Goal: Task Accomplishment & Management: Use online tool/utility

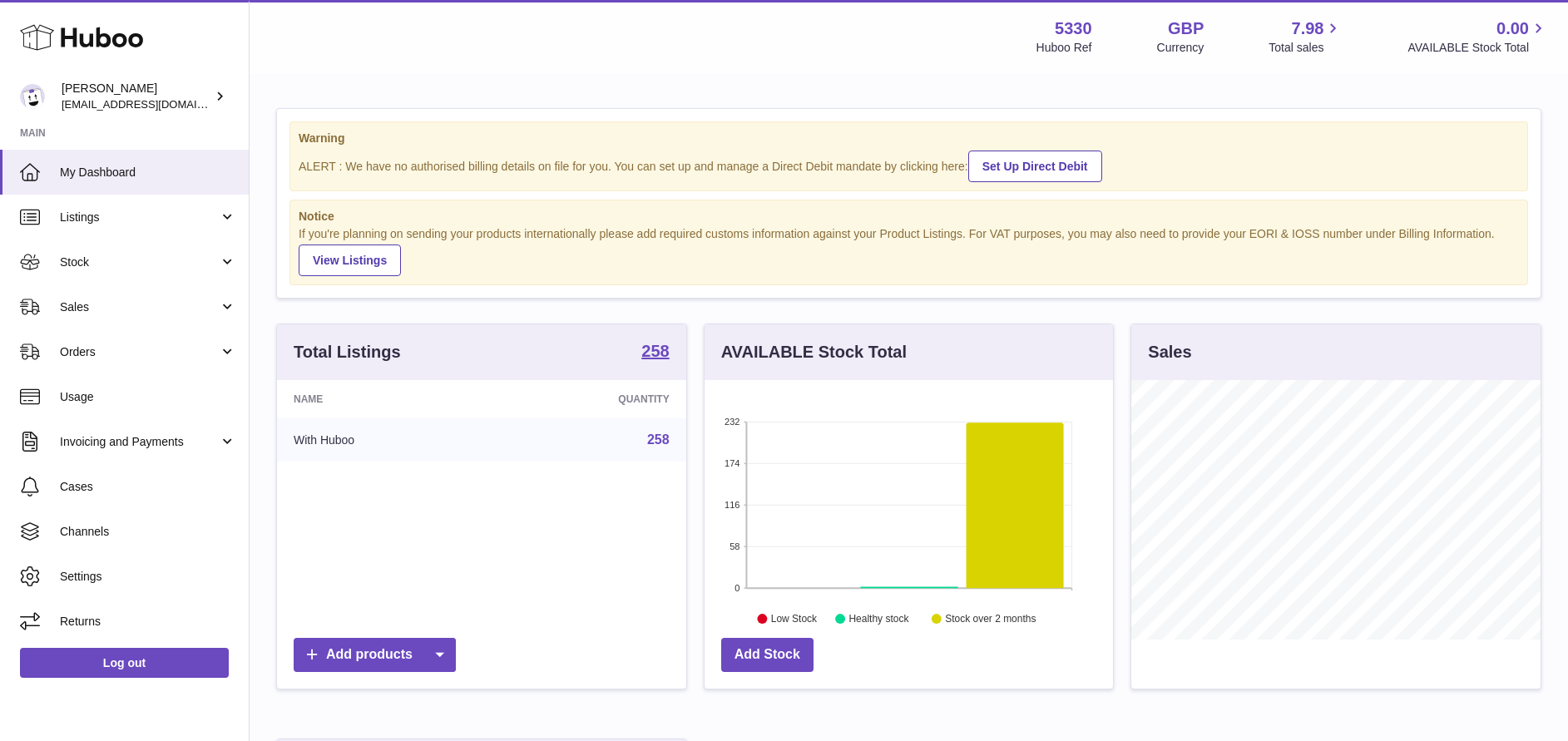
scroll to position [260, 408]
click at [135, 301] on span "Sales" at bounding box center [140, 308] width 159 height 16
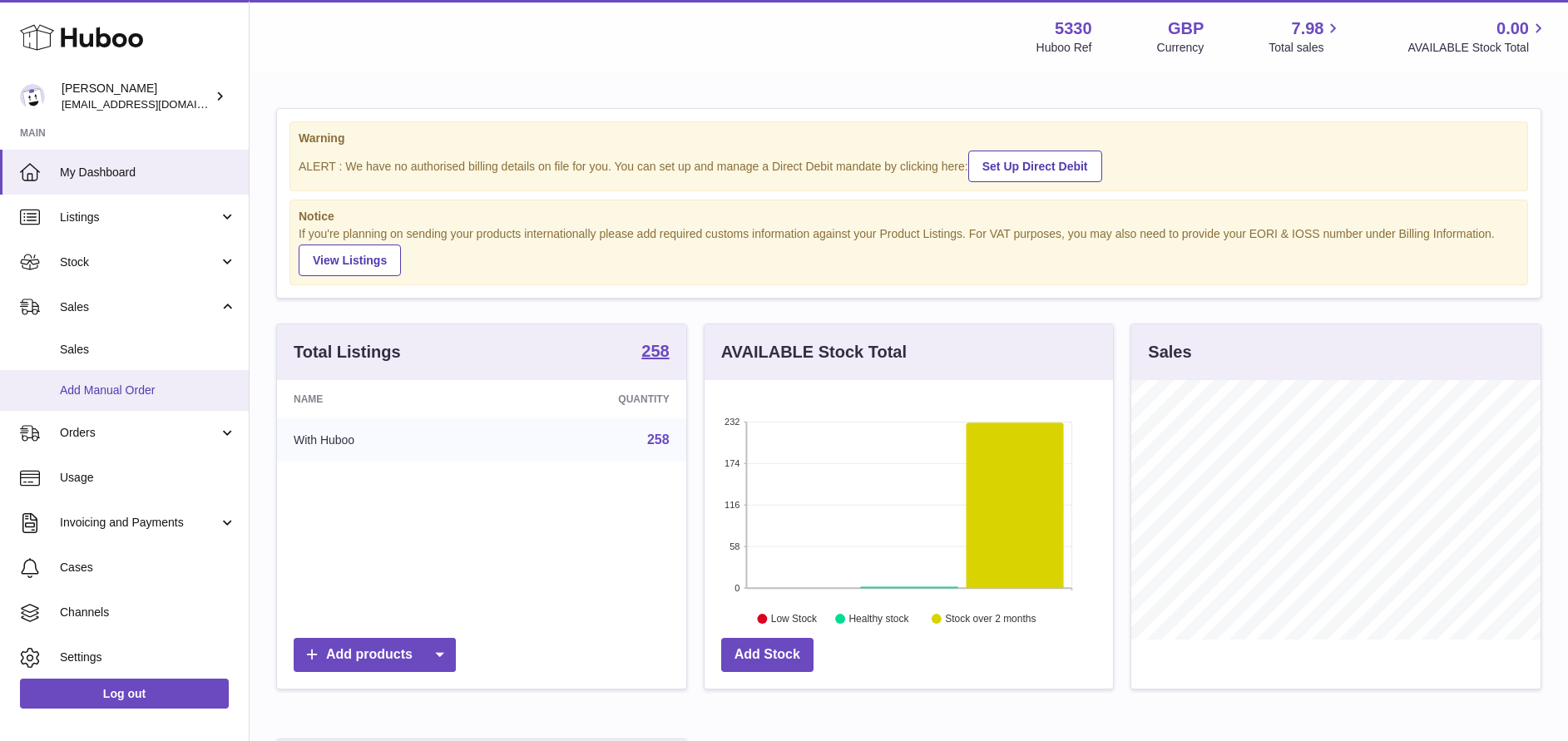
click at [133, 388] on span "Add Manual Order" at bounding box center [148, 391] width 176 height 16
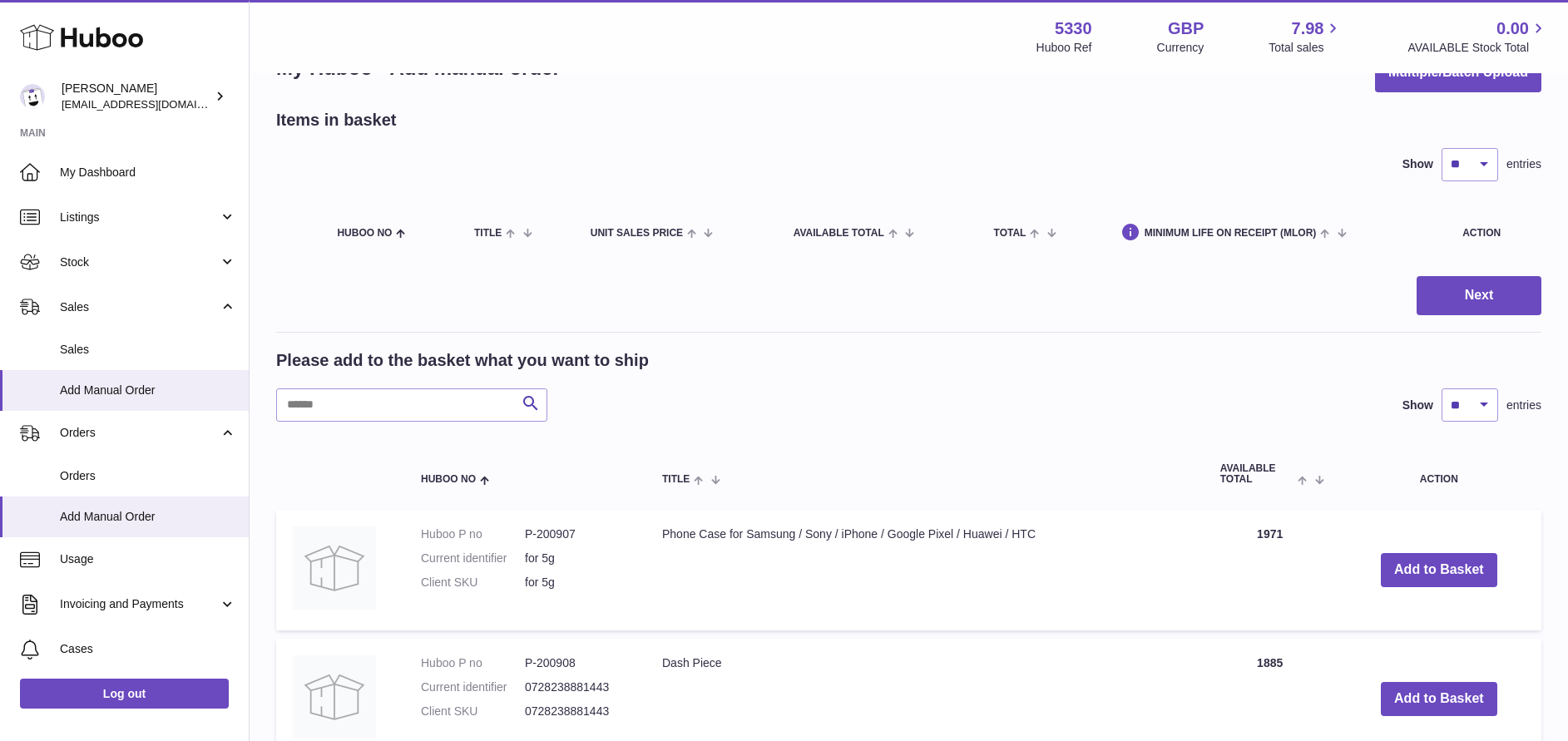
scroll to position [57, 0]
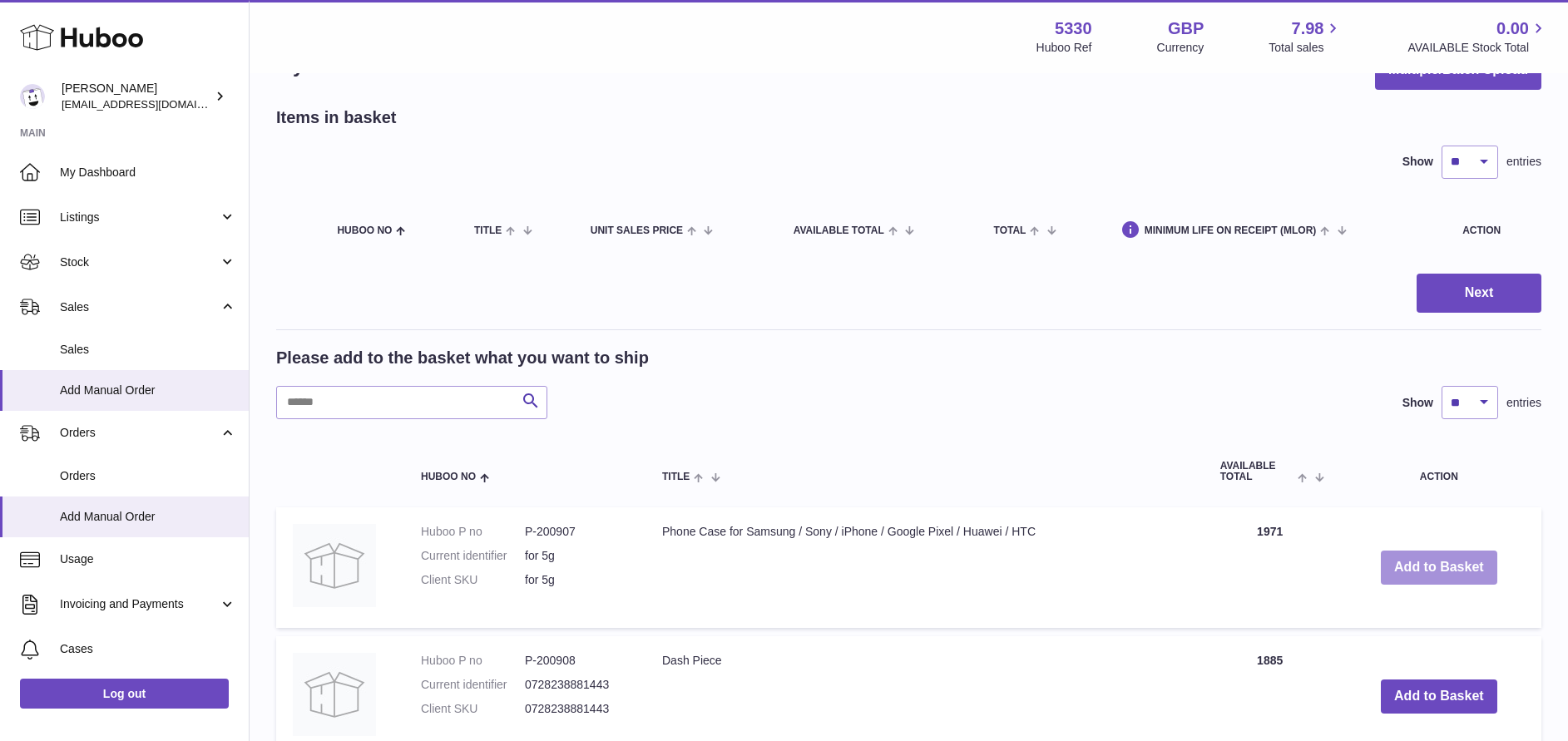
click at [1389, 565] on button "Add to Basket" at bounding box center [1439, 568] width 117 height 34
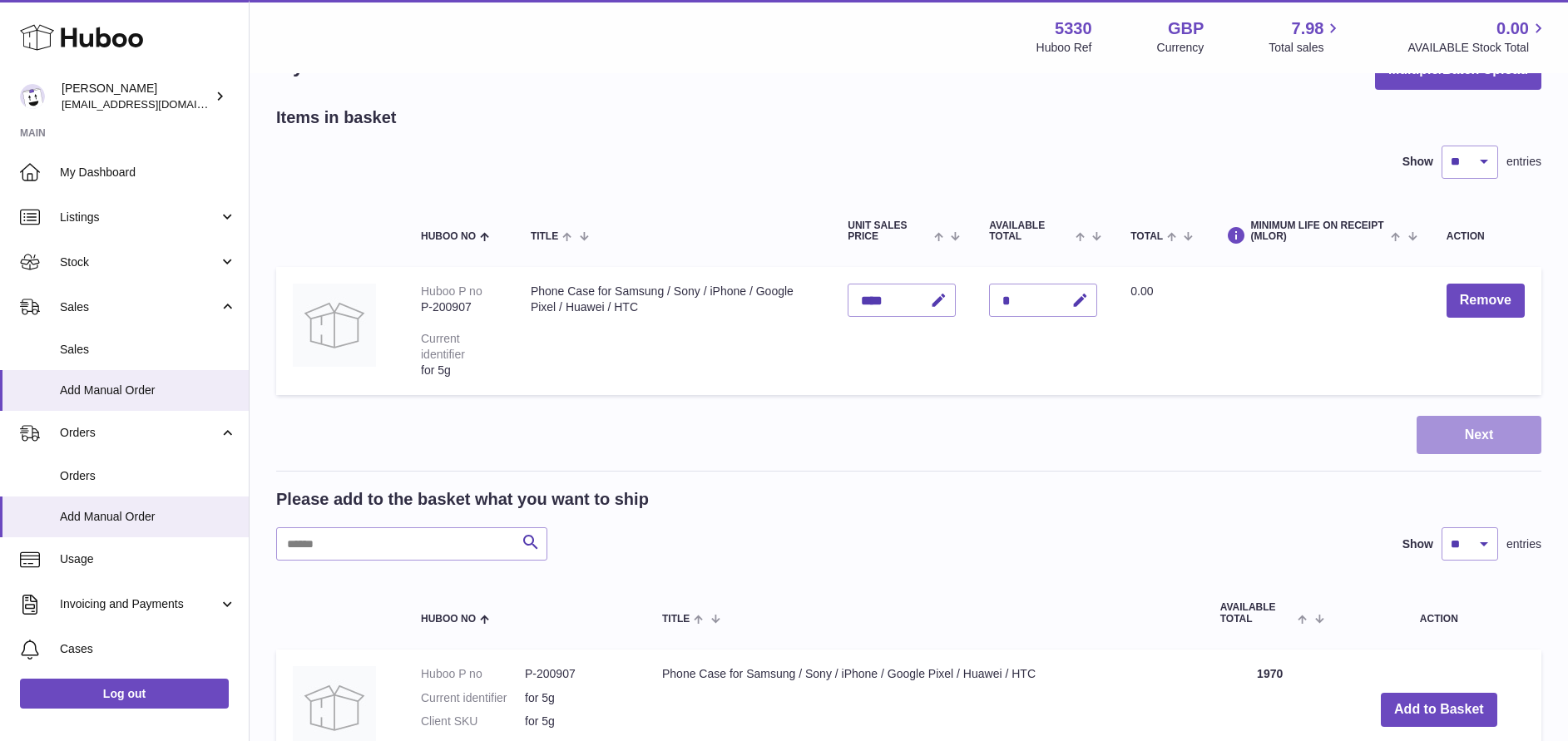
click at [1446, 428] on button "Next" at bounding box center [1479, 435] width 125 height 39
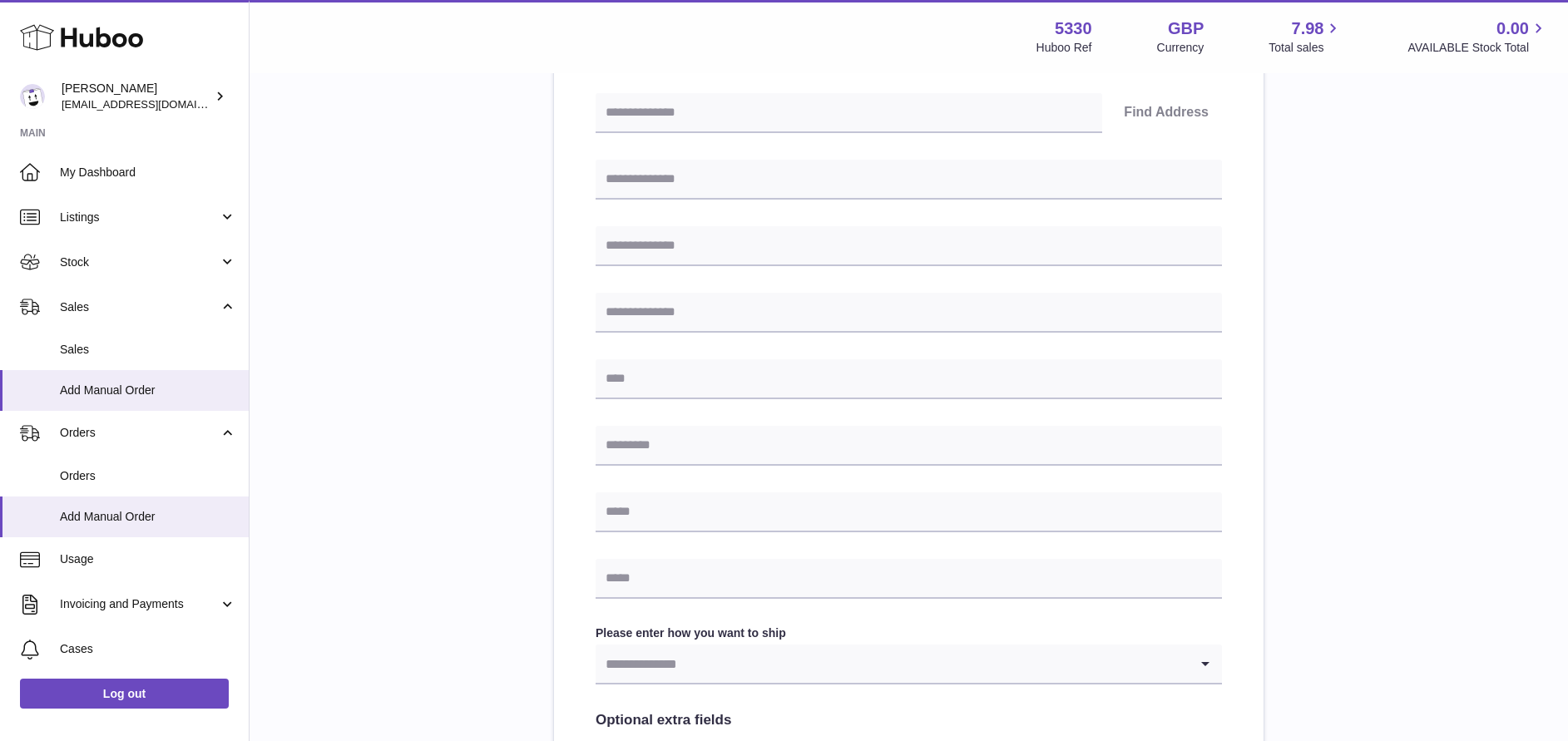
scroll to position [586, 0]
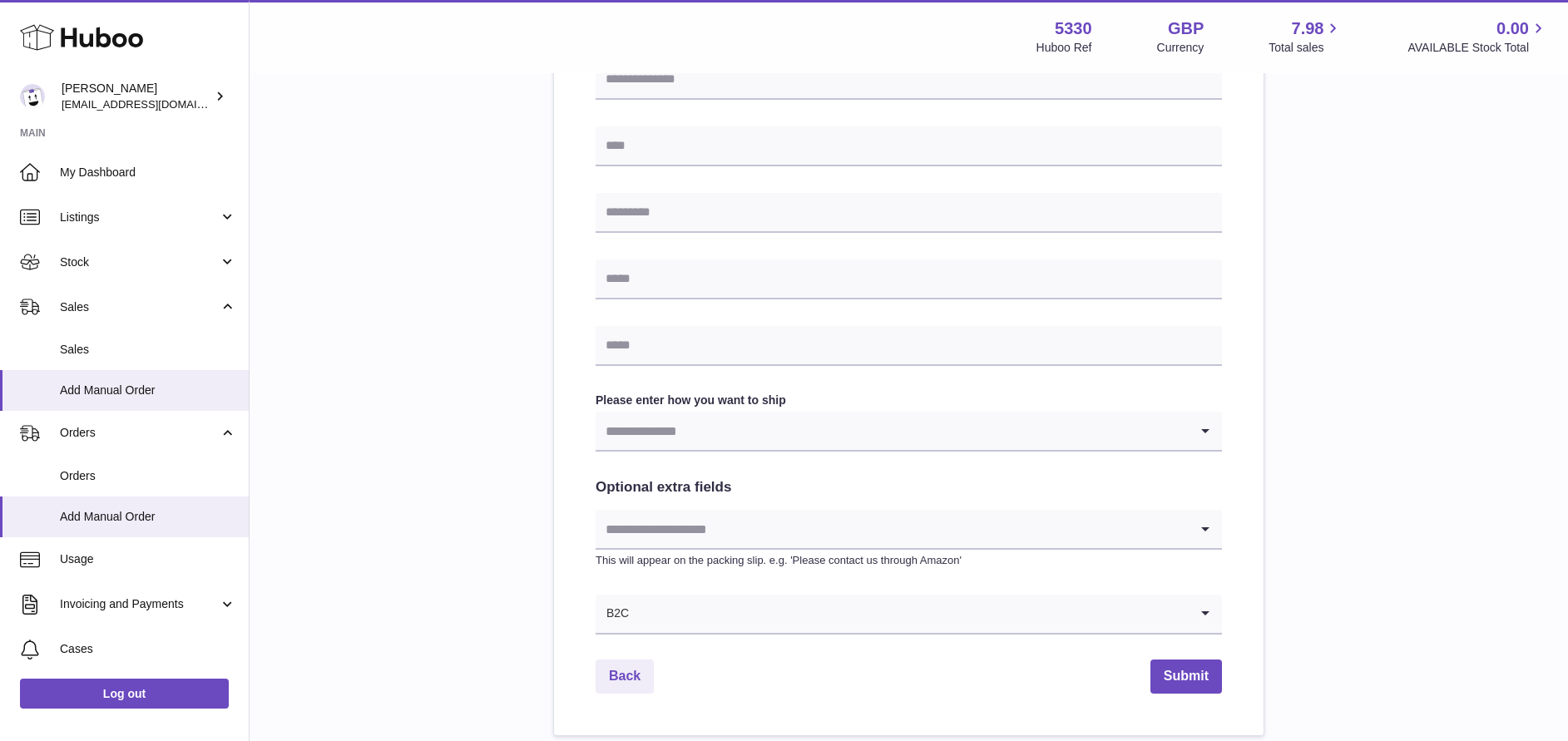
click at [750, 532] on input "Search for option" at bounding box center [892, 529] width 593 height 38
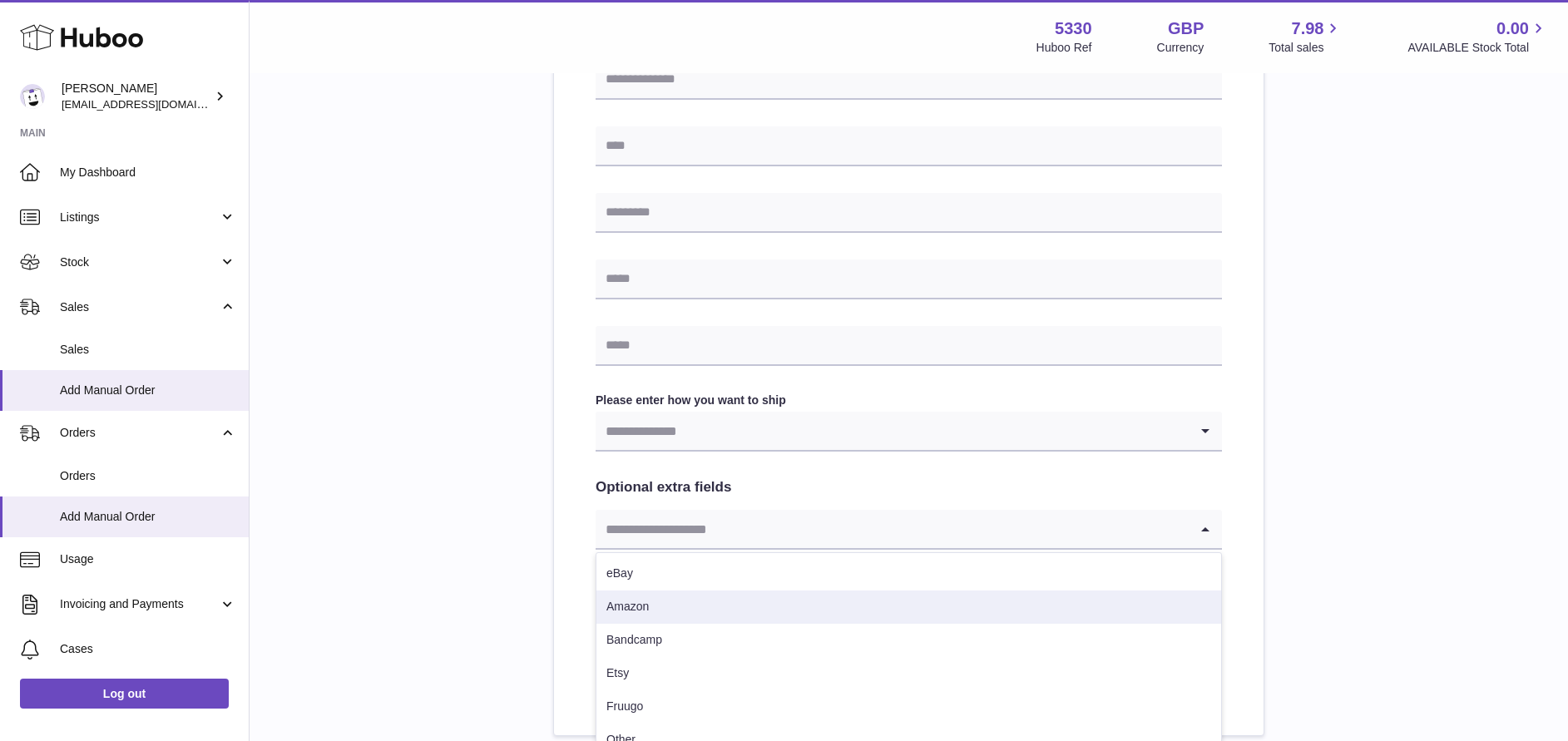
scroll to position [713, 0]
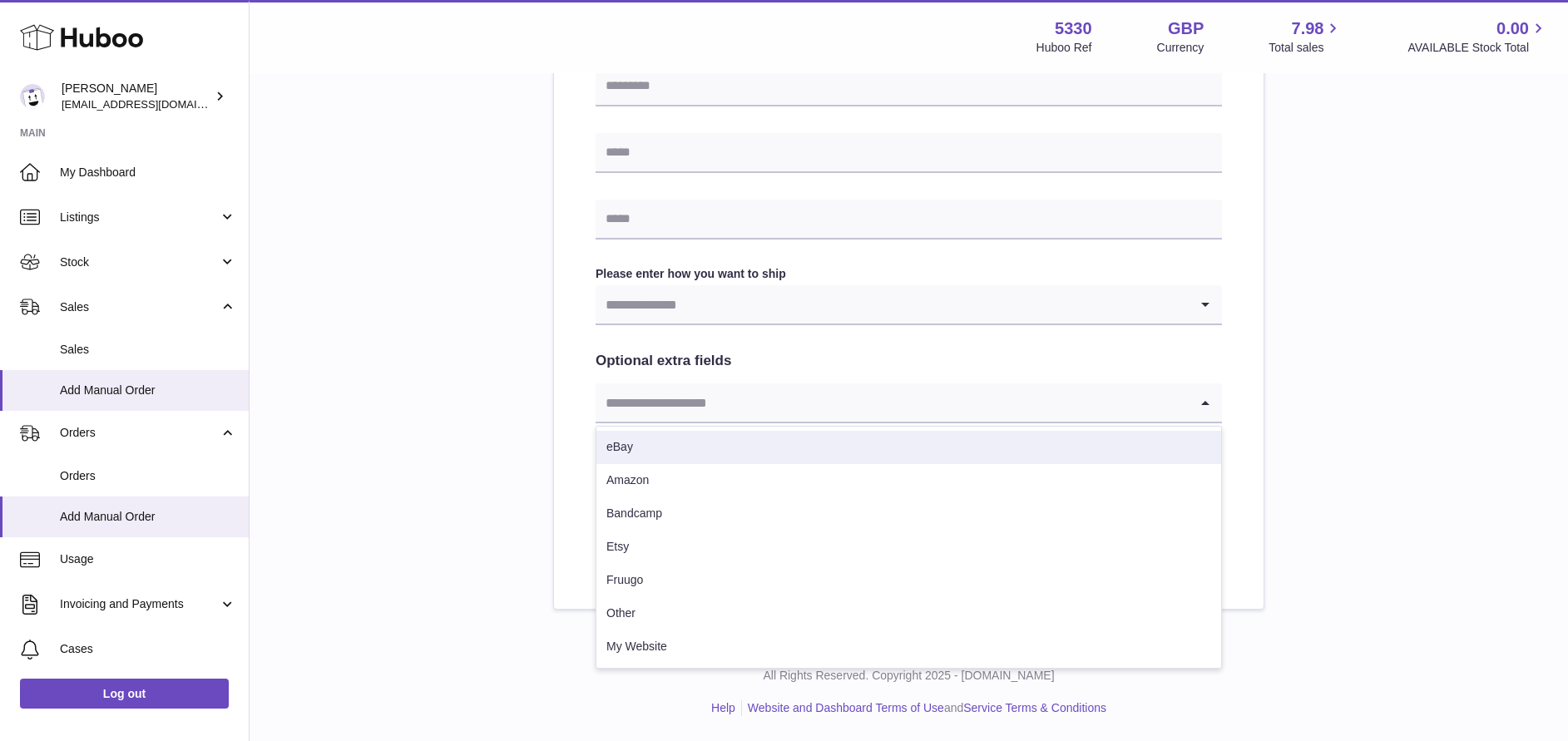
click at [785, 305] on input "Search for option" at bounding box center [892, 304] width 593 height 38
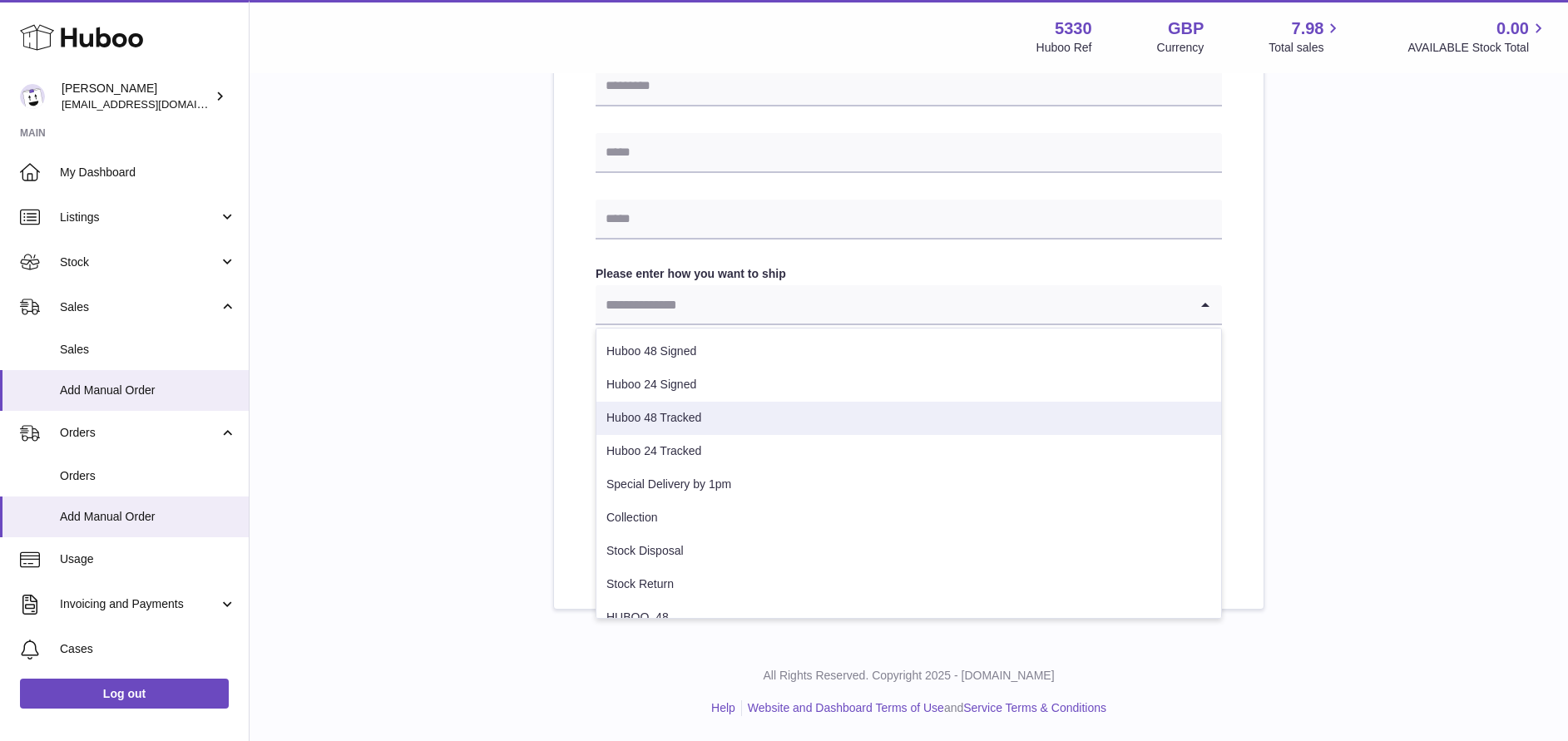
scroll to position [85, 0]
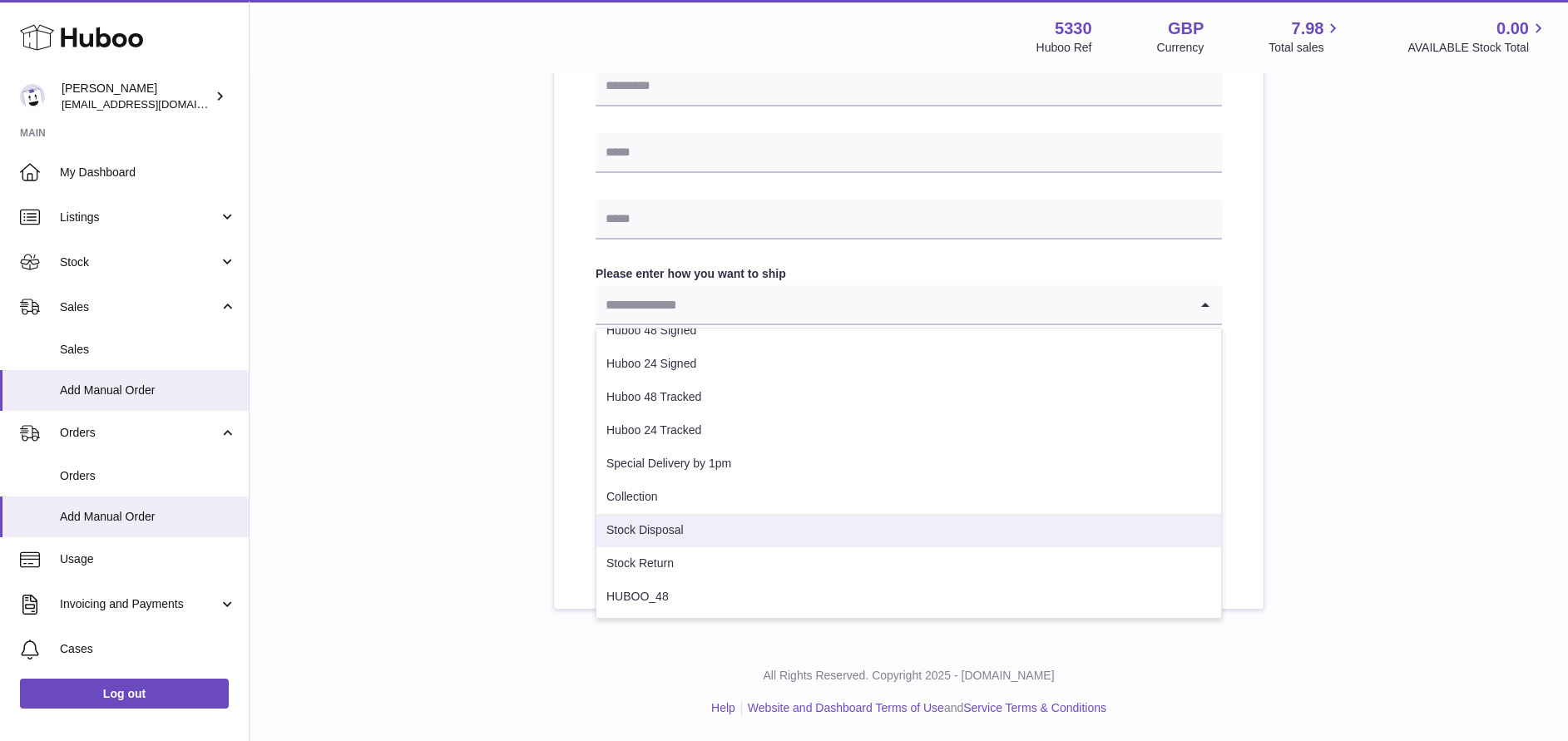
click at [707, 524] on li "Stock Disposal" at bounding box center [909, 531] width 625 height 34
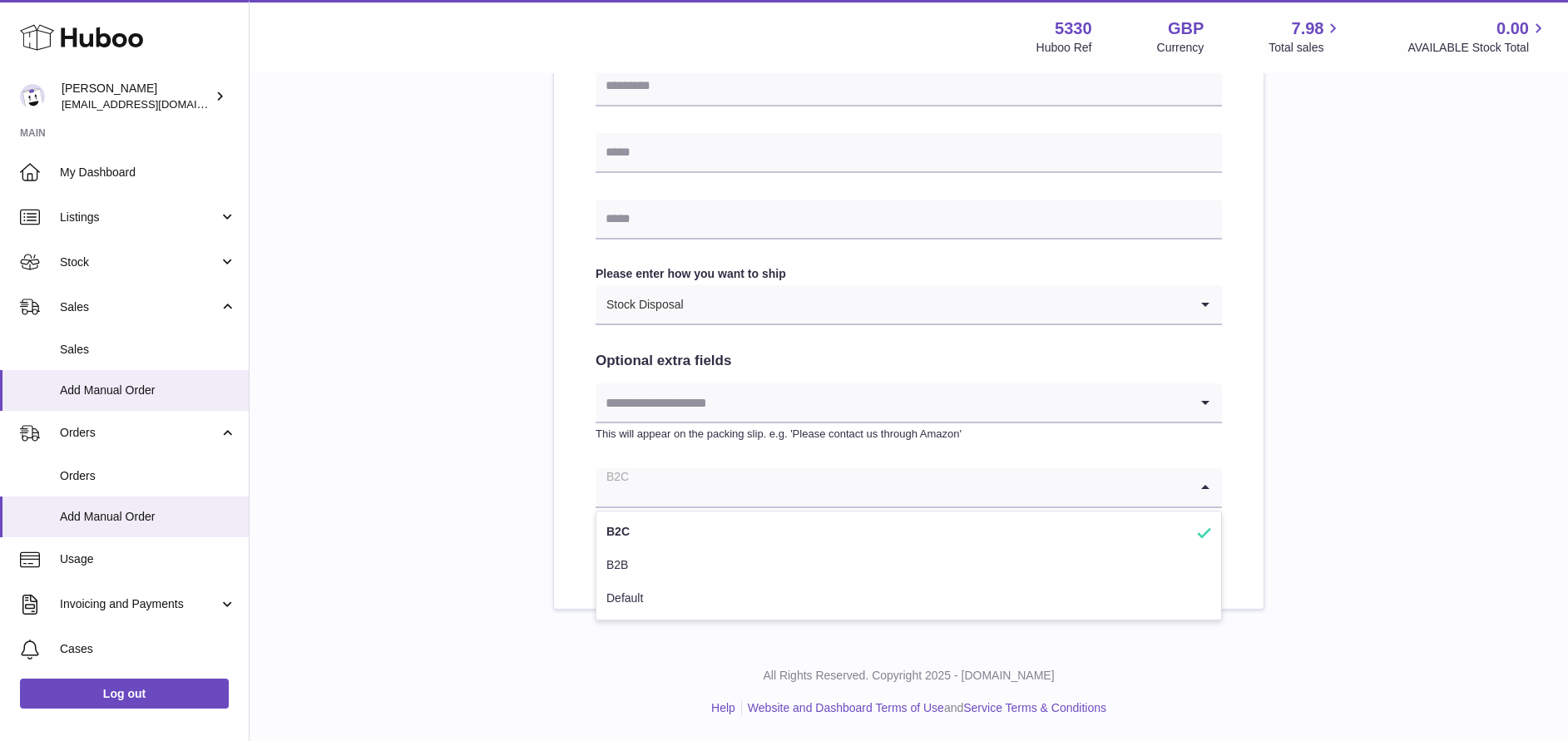
click at [844, 491] on input "Search for option" at bounding box center [892, 487] width 593 height 38
click at [842, 489] on input "Search for option" at bounding box center [892, 487] width 593 height 38
click at [1374, 473] on div "Please enter where you want to ship the items UK Europe World Find Address Plea…" at bounding box center [908, 30] width 1265 height 1159
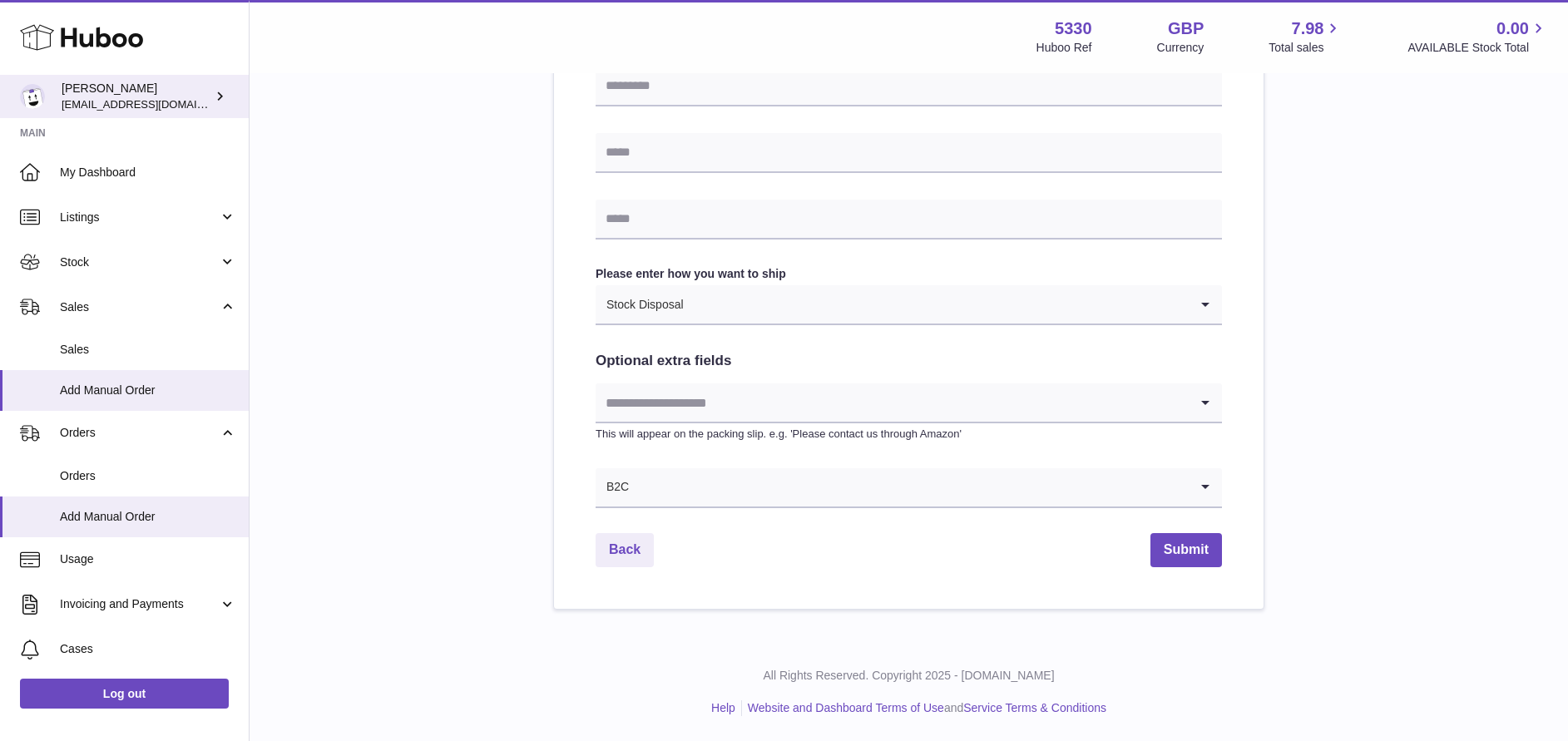
click at [195, 104] on span "[EMAIL_ADDRESS][DOMAIN_NAME]" at bounding box center [153, 103] width 183 height 13
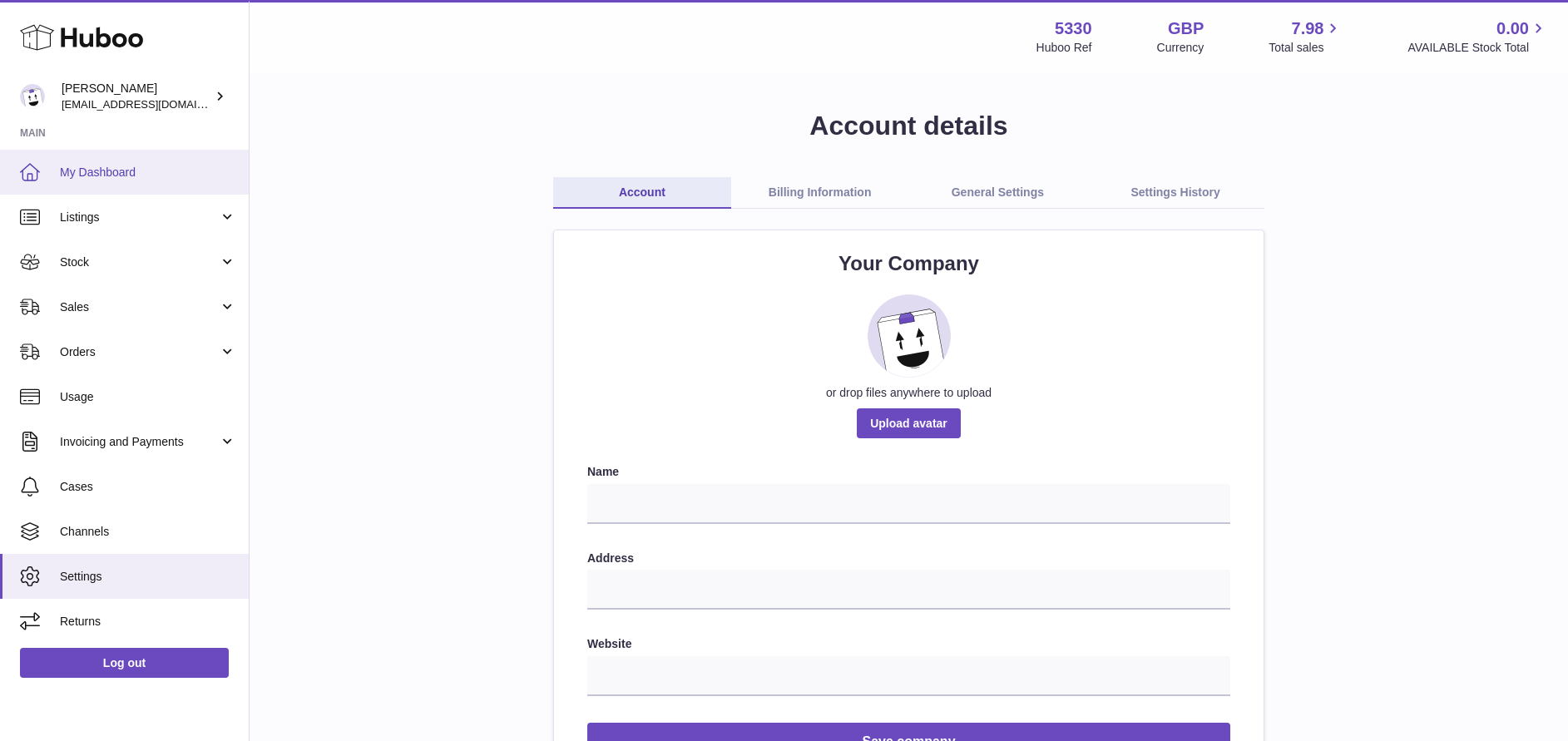
click at [169, 157] on link "My Dashboard" at bounding box center [124, 172] width 248 height 45
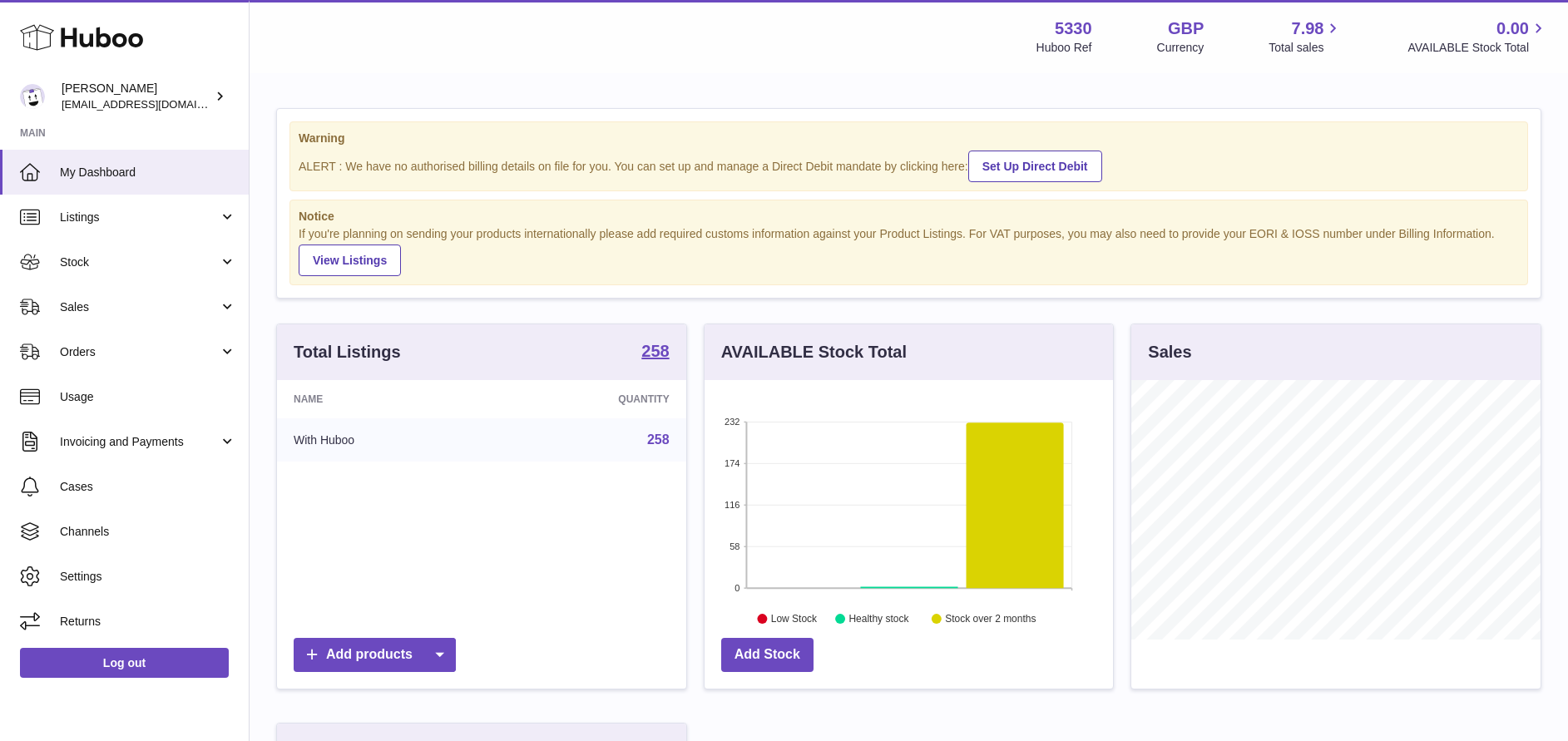
scroll to position [260, 408]
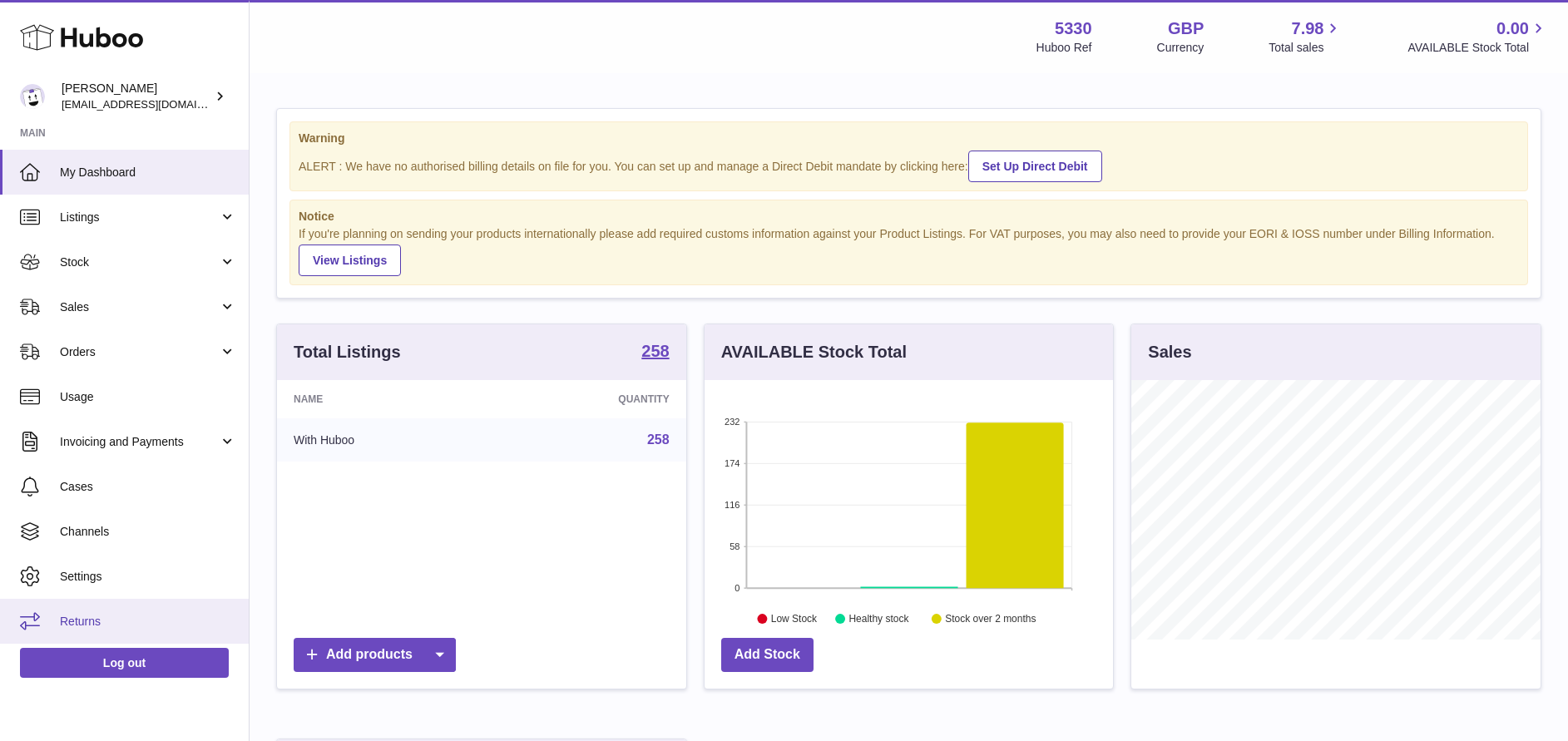
click at [106, 615] on span "Returns" at bounding box center [148, 622] width 176 height 16
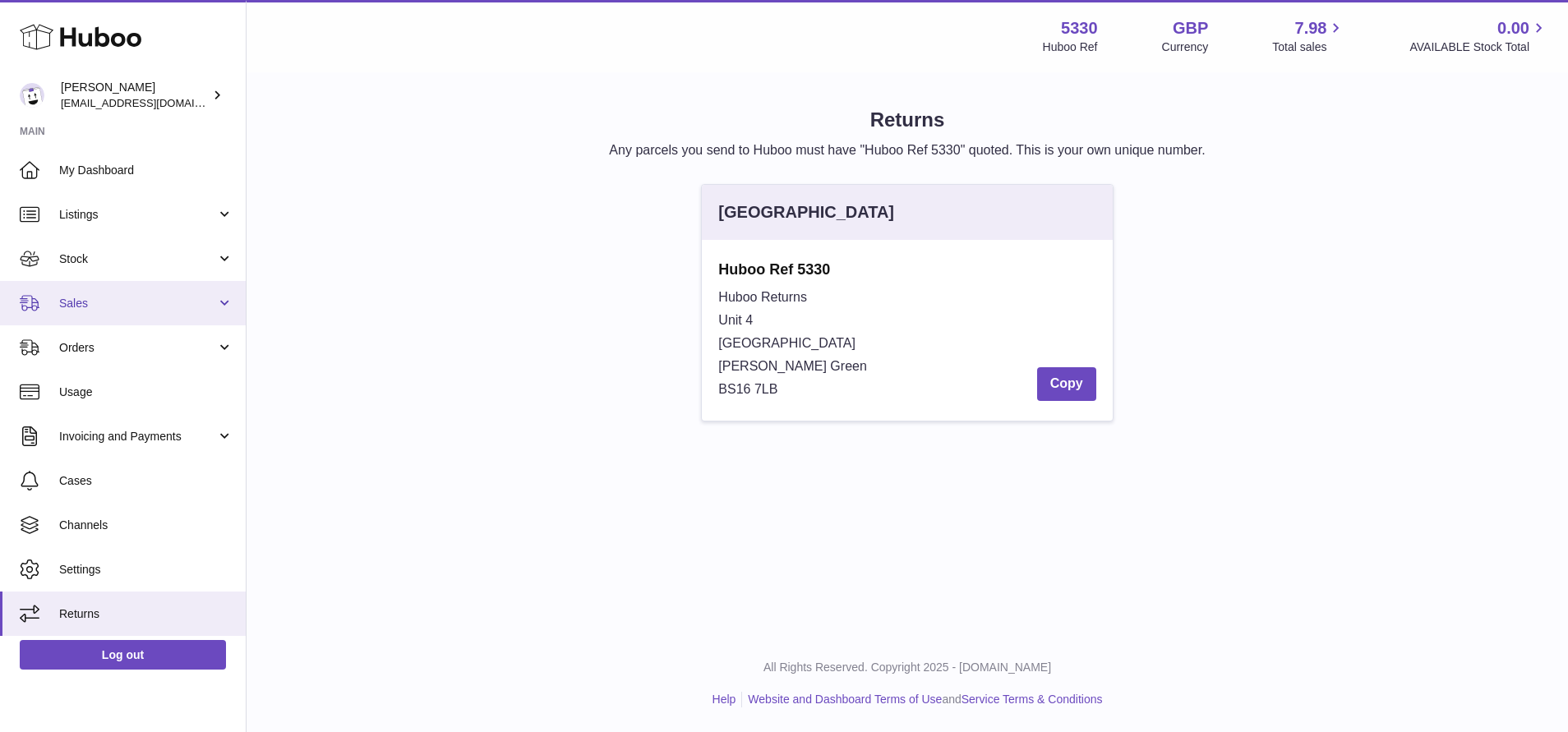
click at [174, 290] on link "Sales" at bounding box center [122, 303] width 245 height 45
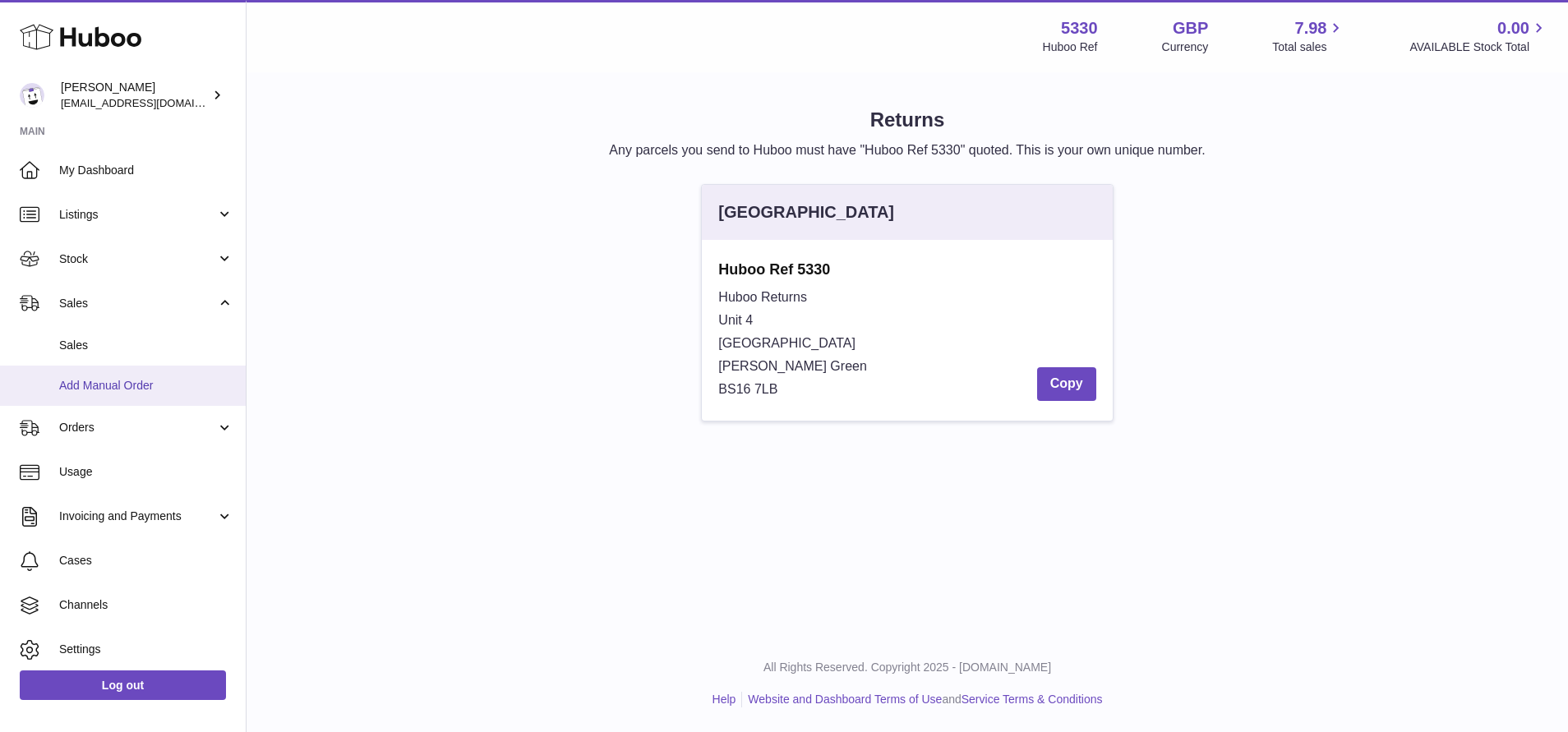
click at [135, 382] on span "Add Manual Order" at bounding box center [146, 386] width 174 height 16
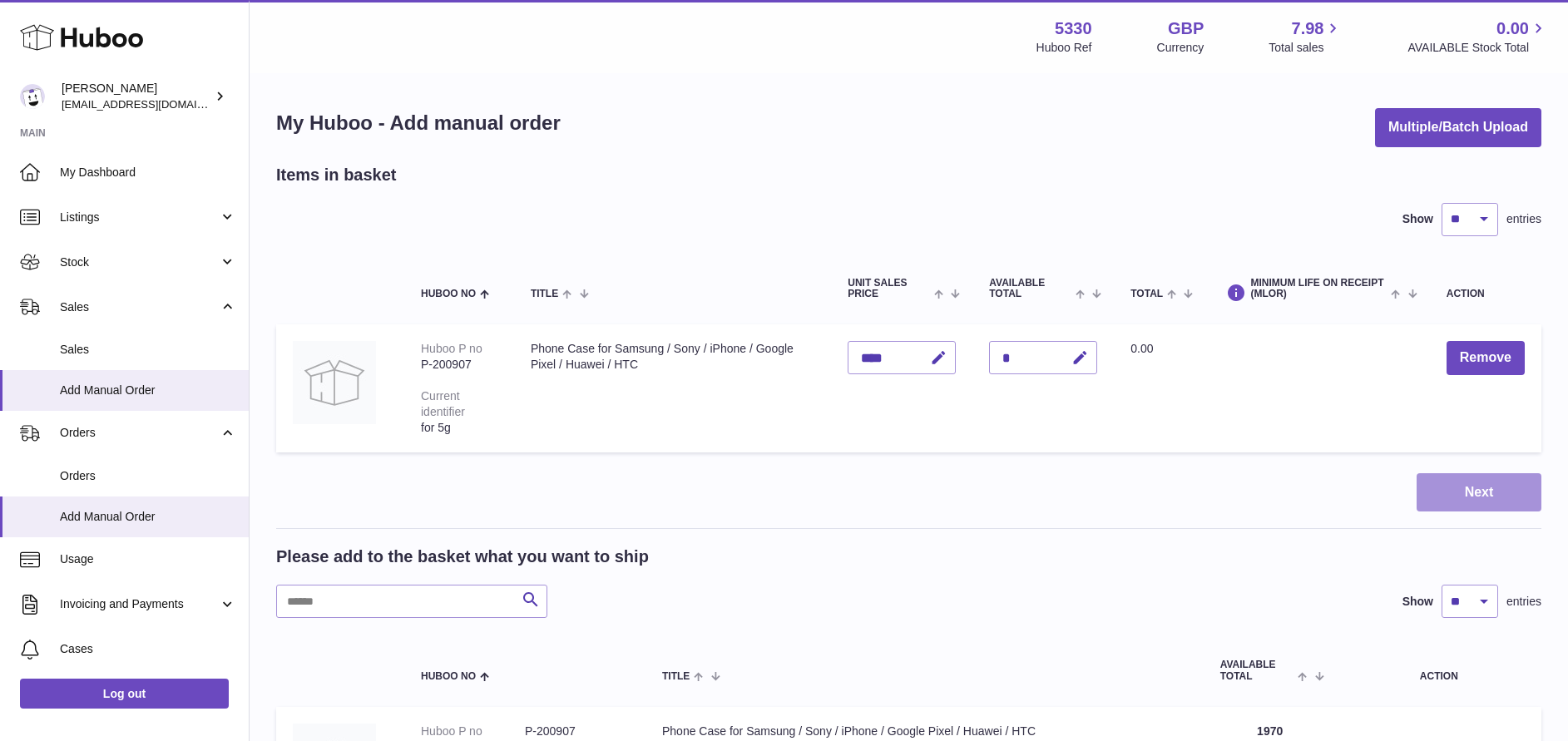
click at [1498, 505] on button "Next" at bounding box center [1479, 493] width 125 height 39
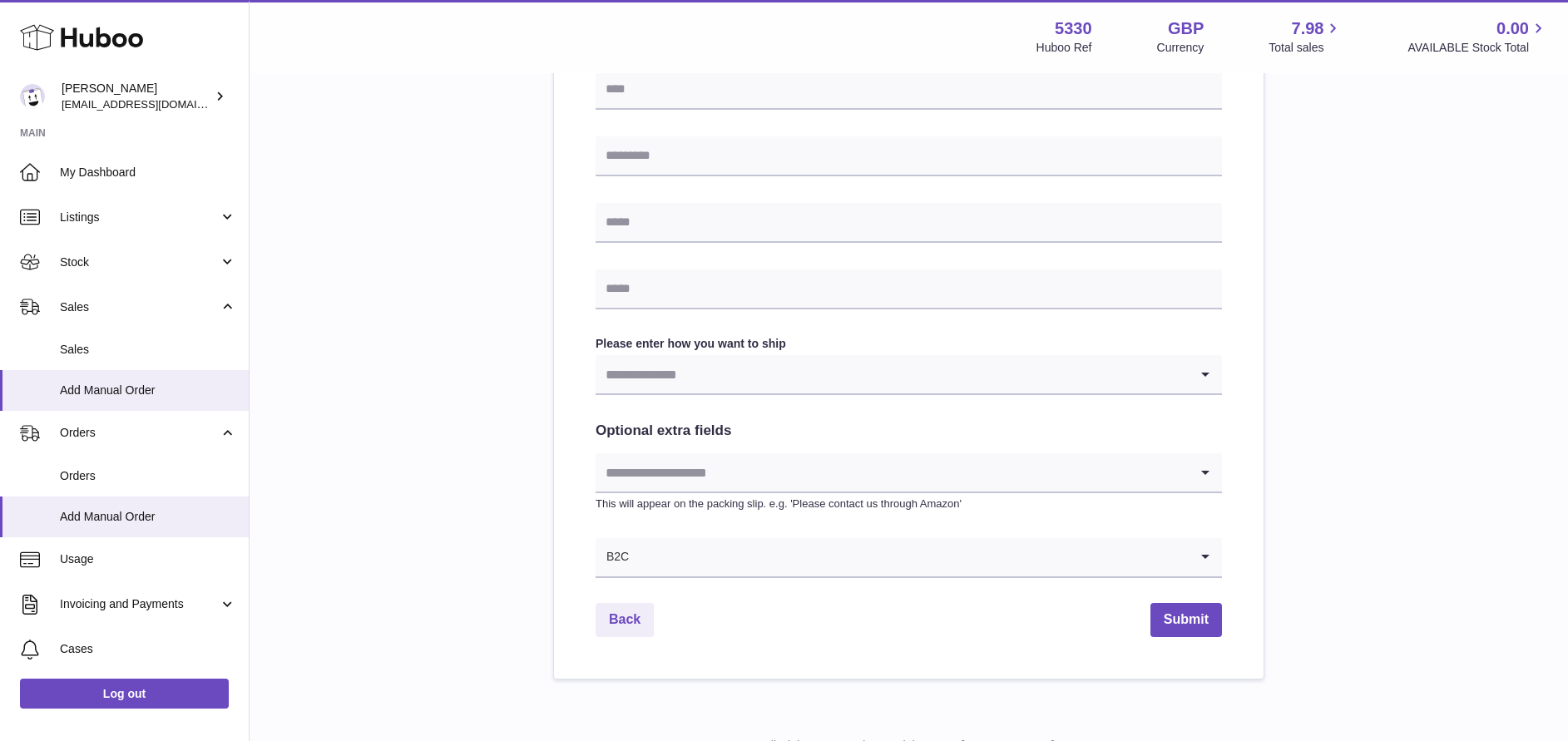
scroll to position [646, 0]
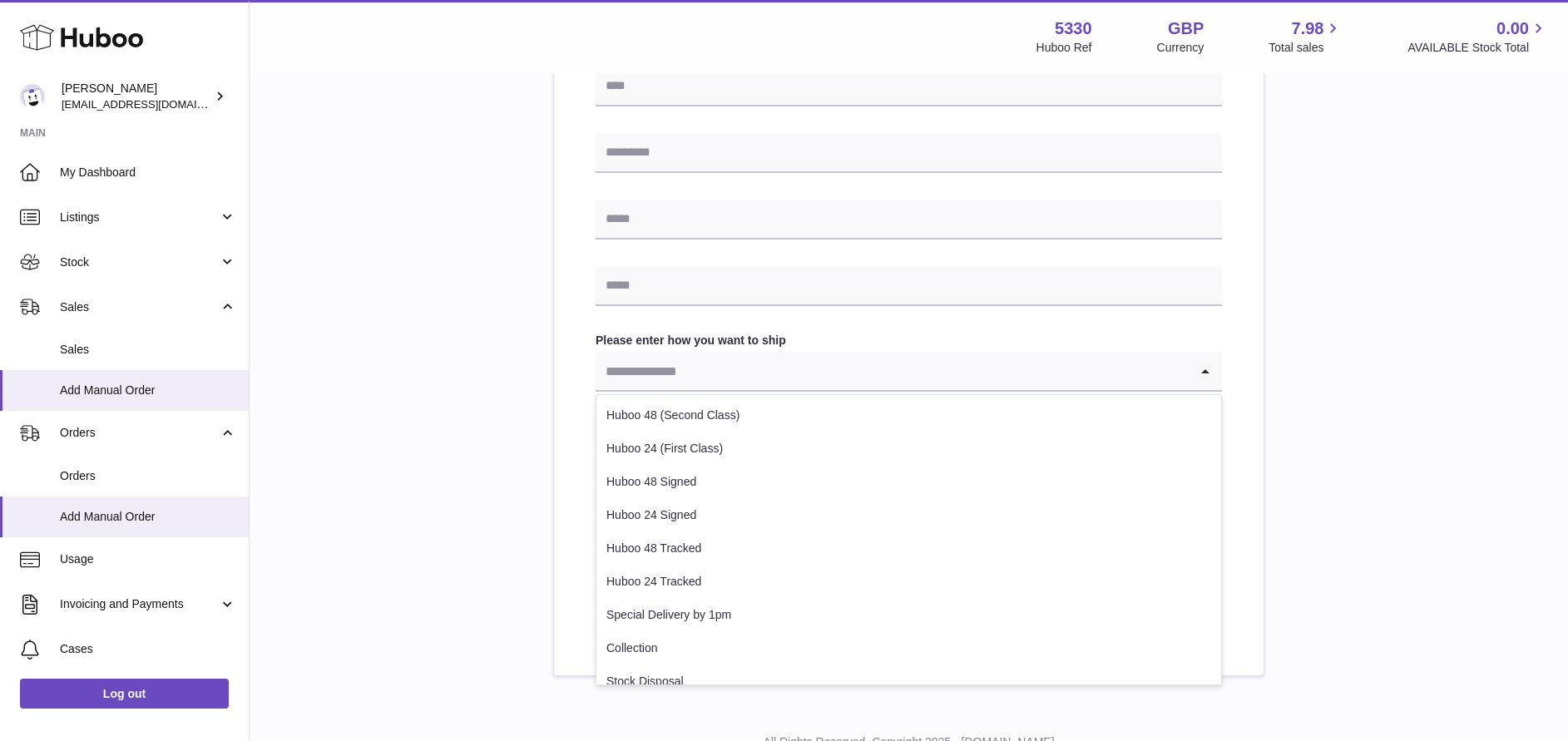
click at [927, 382] on input "Search for option" at bounding box center [892, 370] width 593 height 38
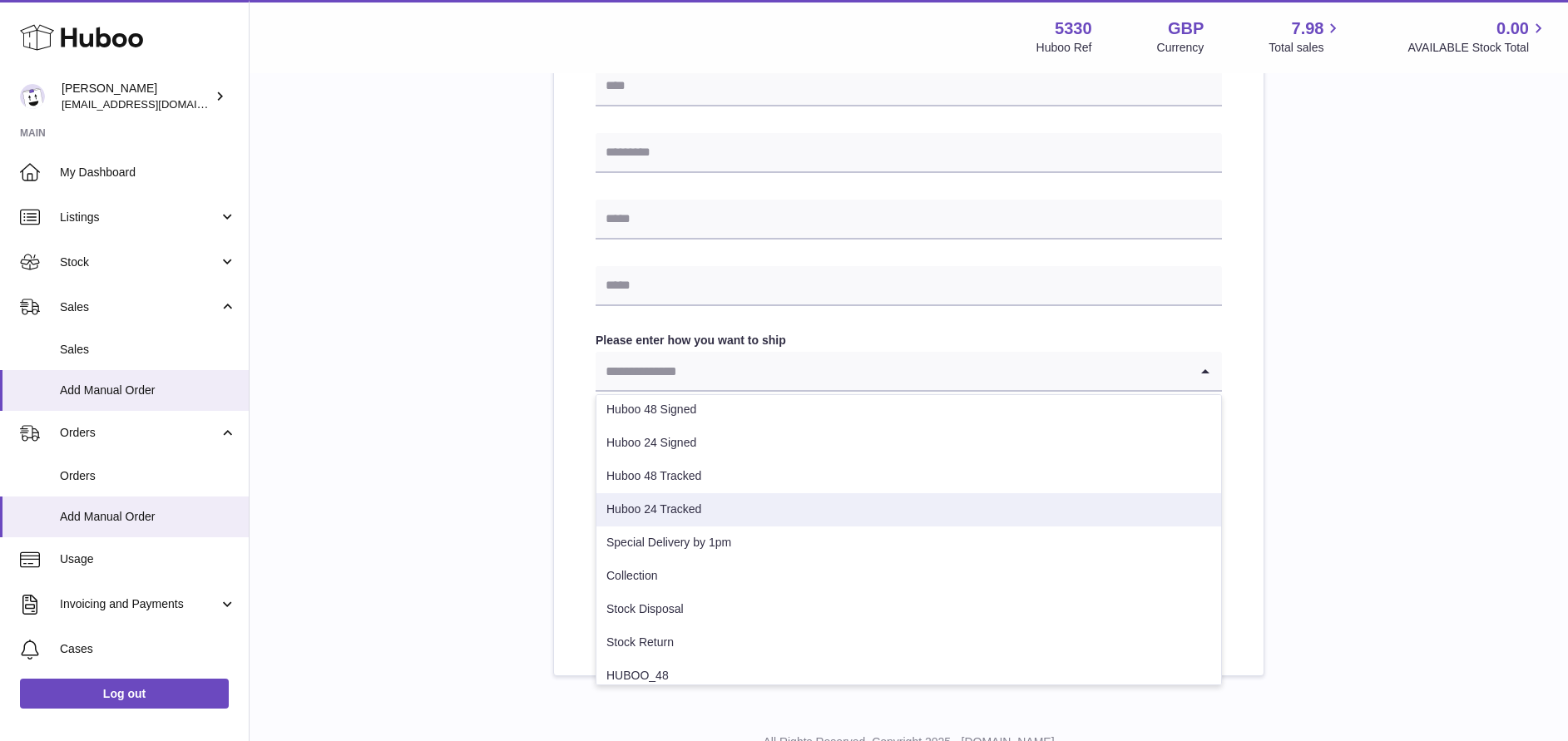
scroll to position [85, 0]
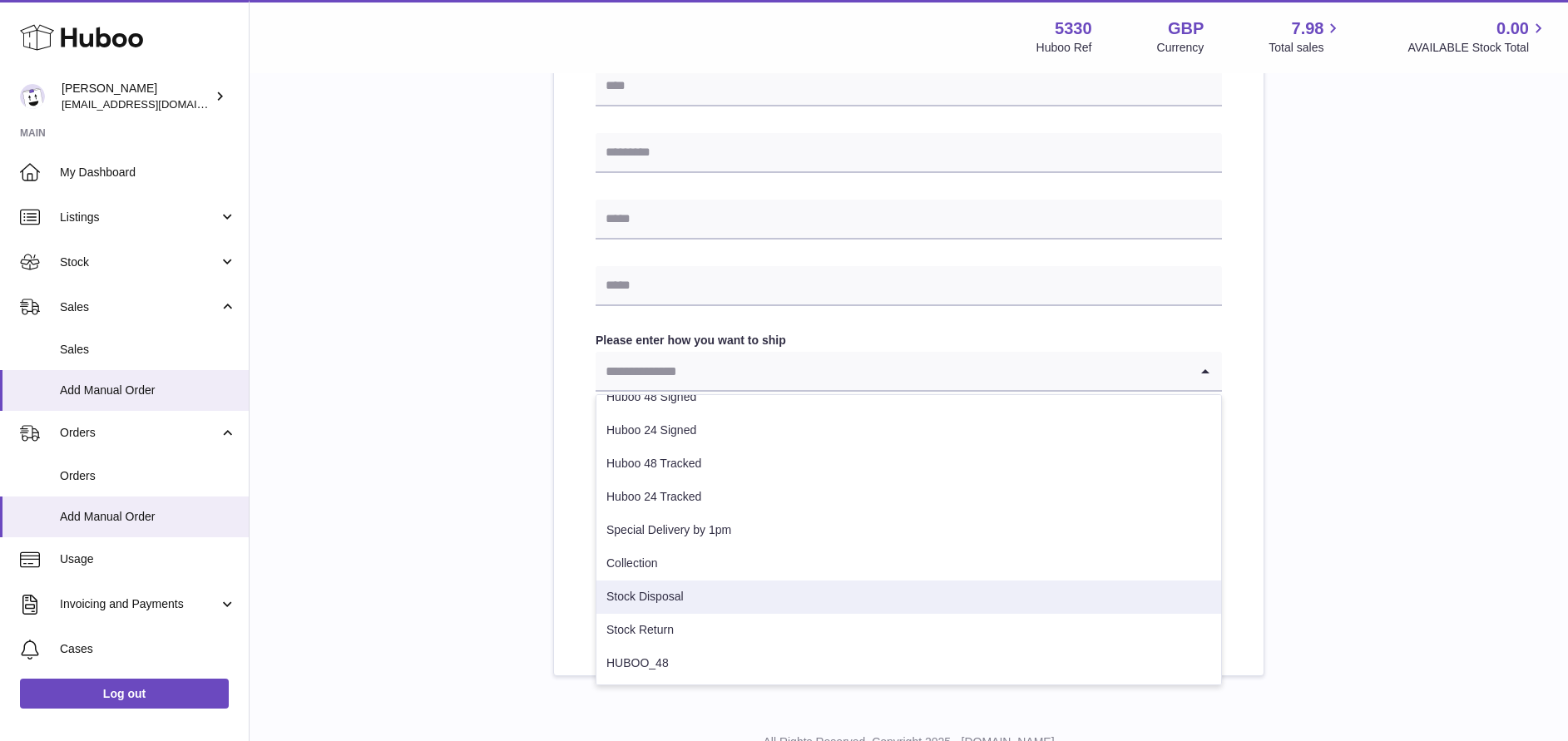
click at [713, 592] on li "Stock Disposal" at bounding box center [909, 598] width 625 height 34
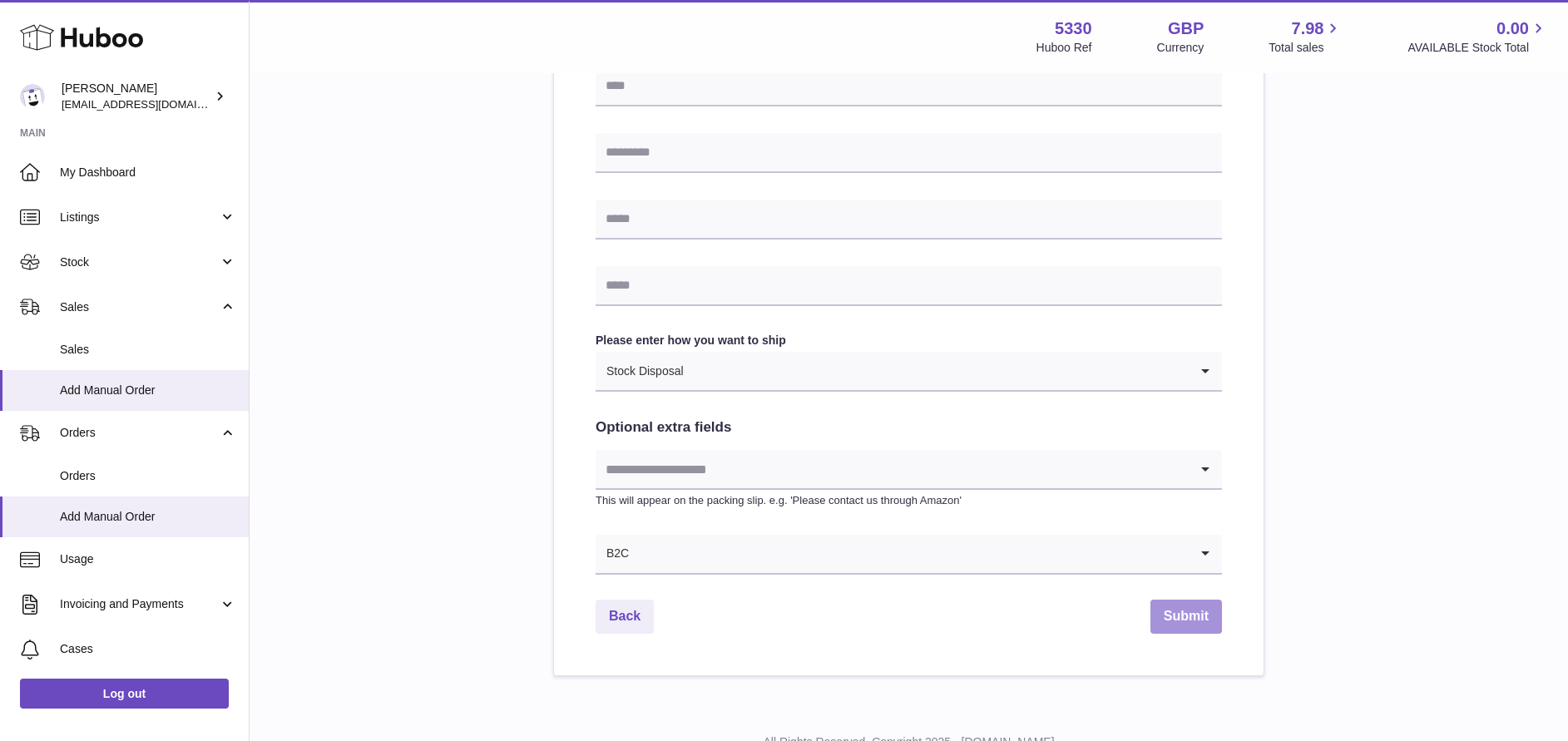
click at [1191, 614] on button "Submit" at bounding box center [1185, 616] width 72 height 34
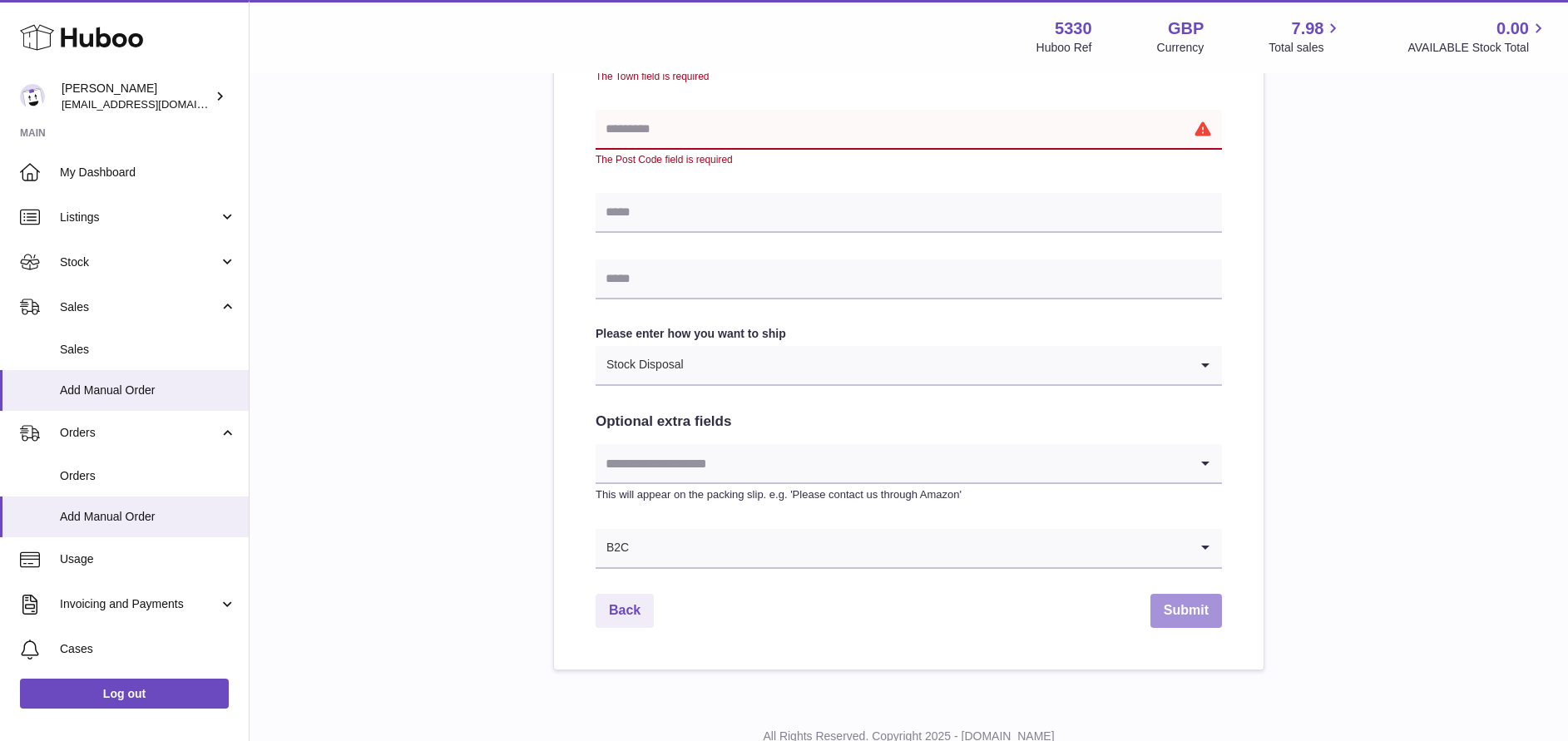
scroll to position [722, 0]
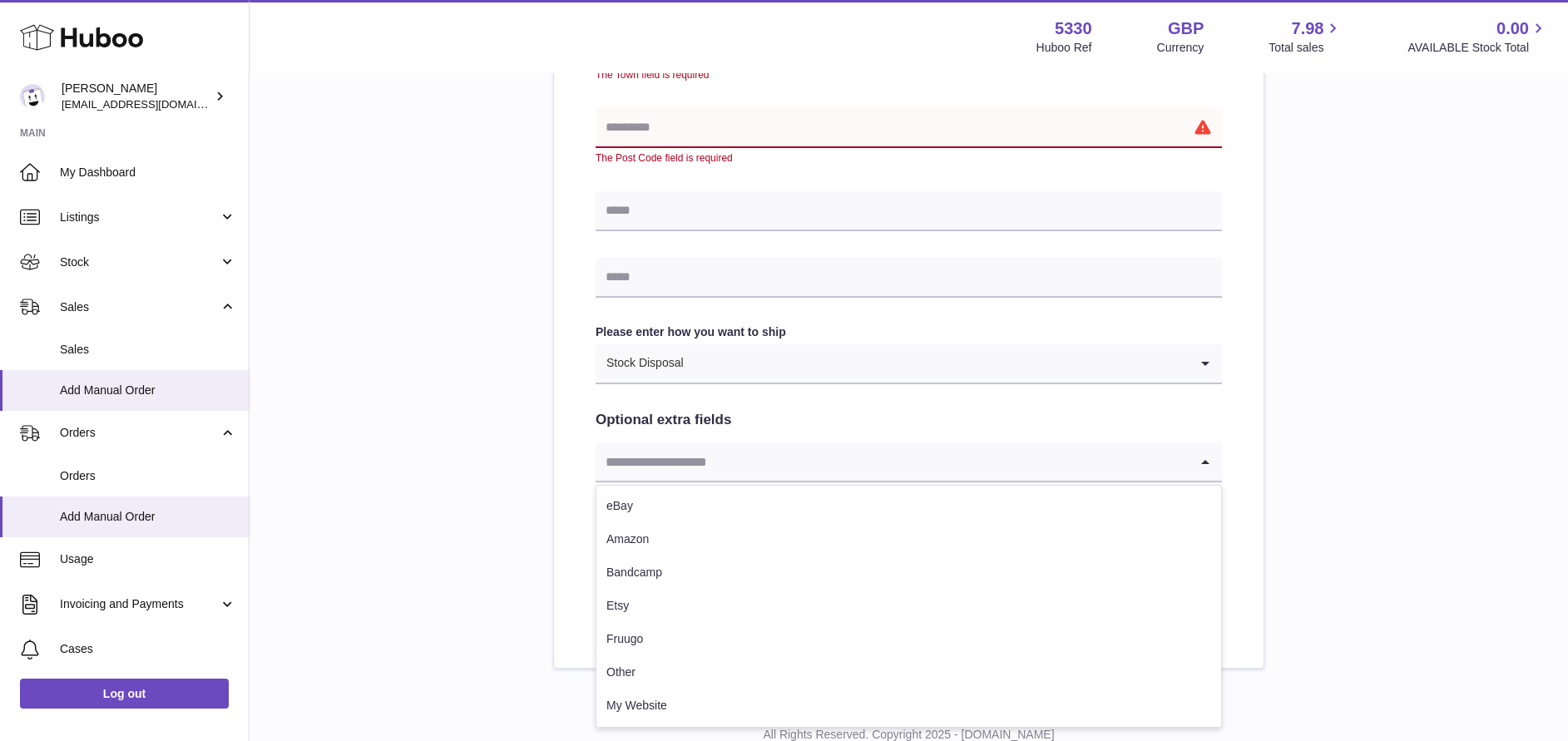
click at [780, 470] on input "Search for option" at bounding box center [892, 462] width 593 height 38
click at [796, 362] on input "Search for option" at bounding box center [936, 363] width 504 height 38
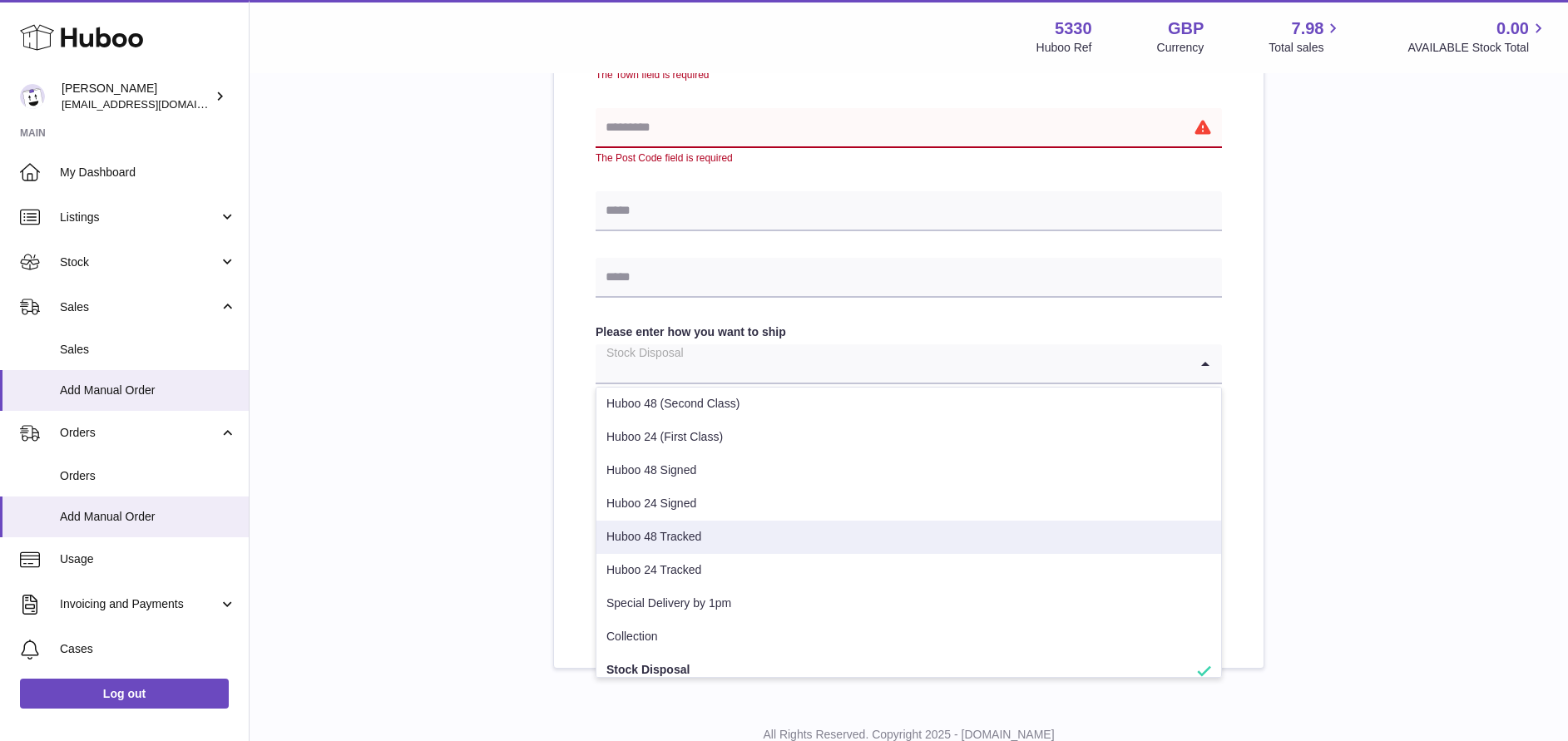
scroll to position [85, 0]
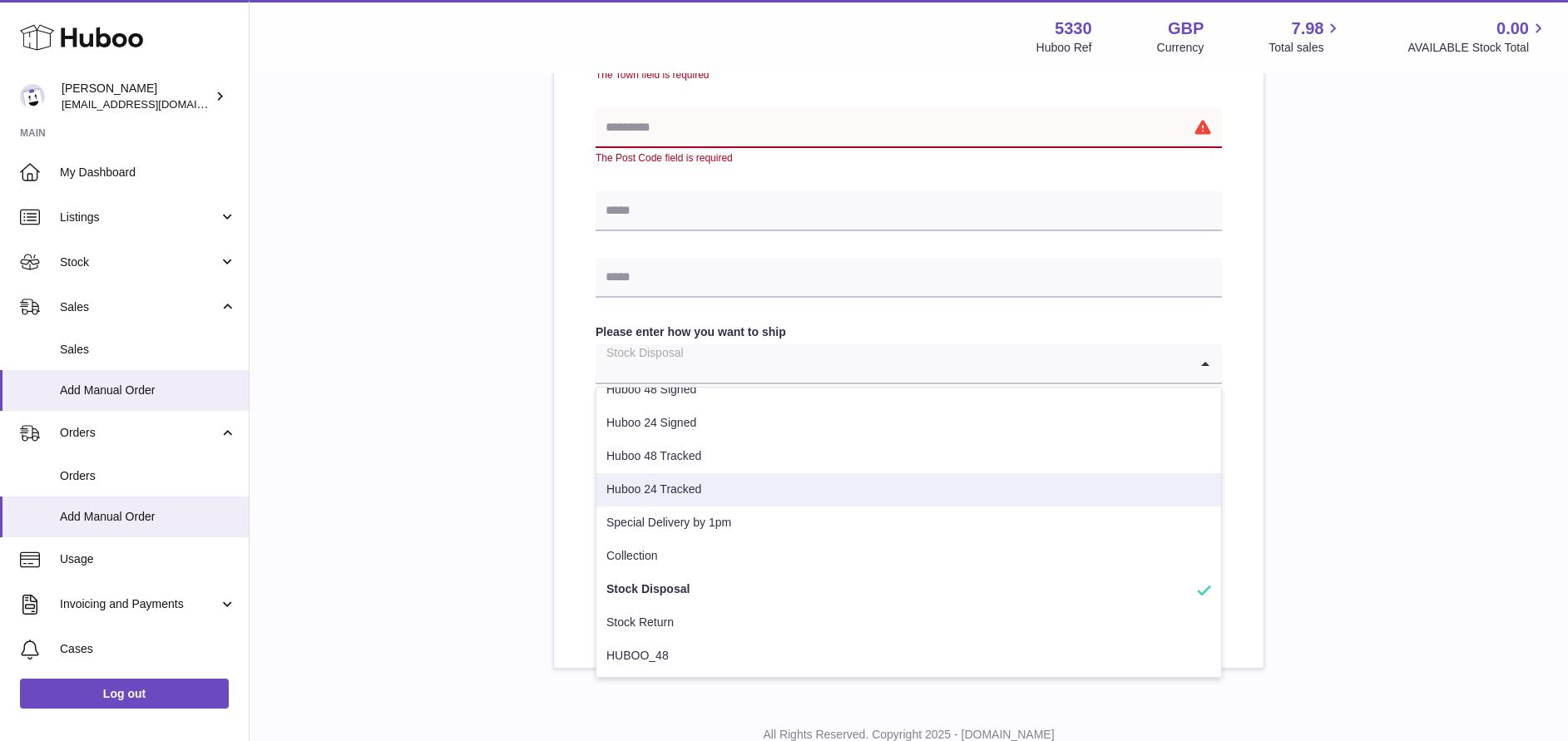
click at [1370, 483] on div "Please enter where you want to ship the items [GEOGRAPHIC_DATA] [GEOGRAPHIC_DAT…" at bounding box center [908, 56] width 1265 height 1226
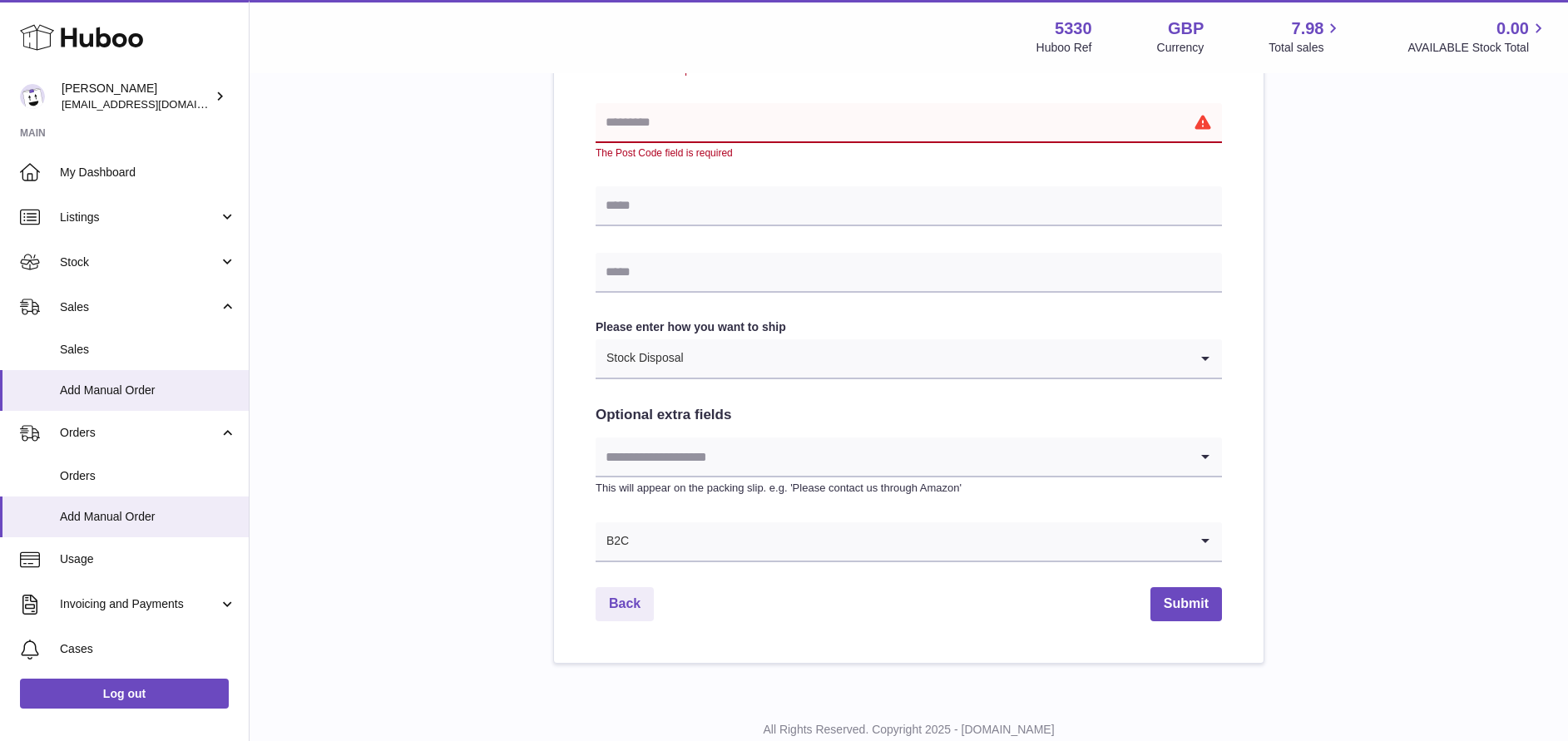
scroll to position [727, 0]
click at [1200, 530] on icon "Search for option" at bounding box center [1206, 540] width 34 height 38
click at [1379, 444] on div "Please enter where you want to ship the items [GEOGRAPHIC_DATA] [GEOGRAPHIC_DAT…" at bounding box center [908, 50] width 1265 height 1226
